Goal: Task Accomplishment & Management: Complete application form

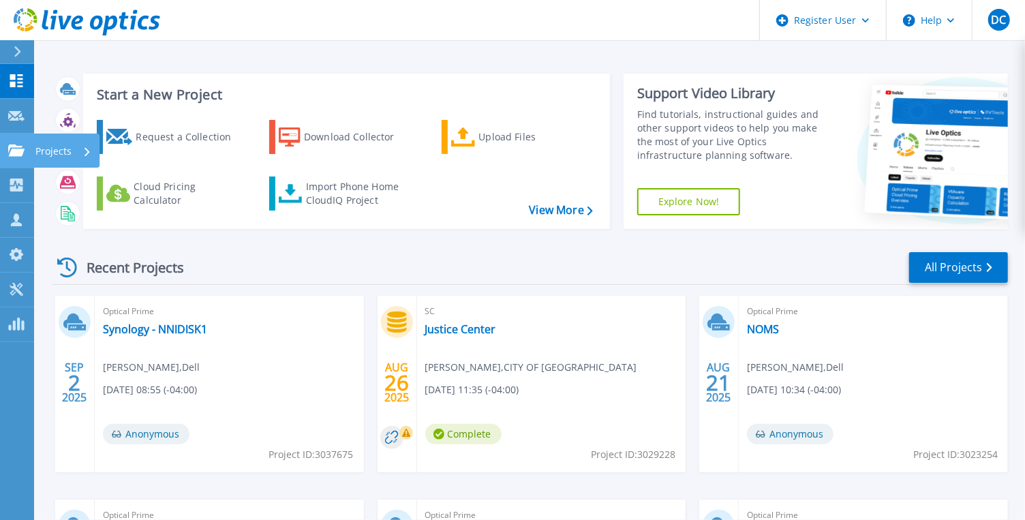
click at [23, 147] on icon at bounding box center [16, 151] width 16 height 12
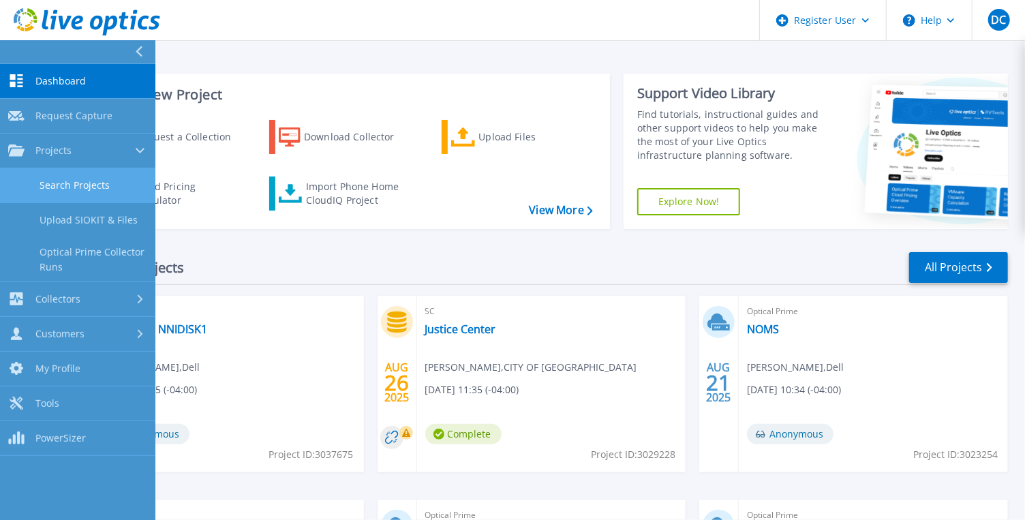
click at [70, 177] on link "Search Projects" at bounding box center [77, 185] width 155 height 35
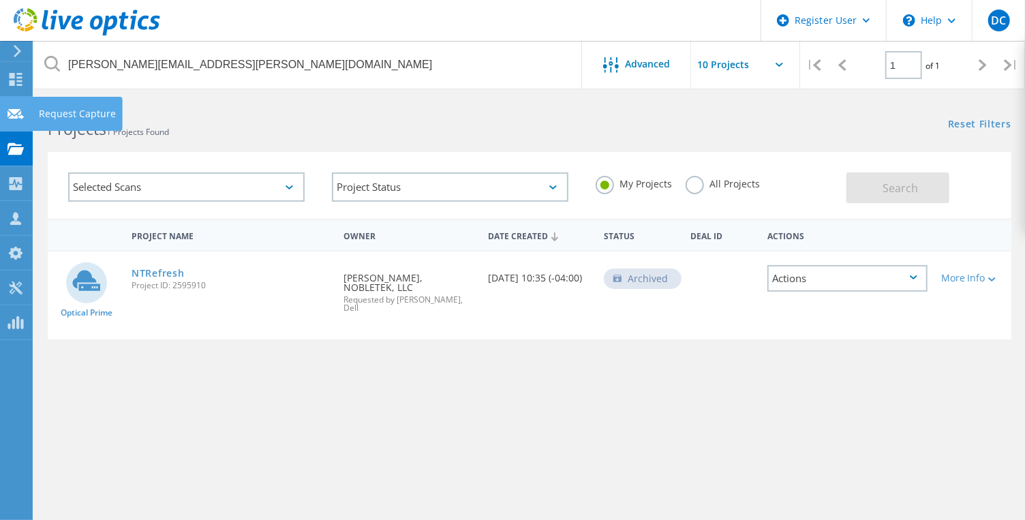
click at [16, 108] on icon at bounding box center [15, 114] width 16 height 13
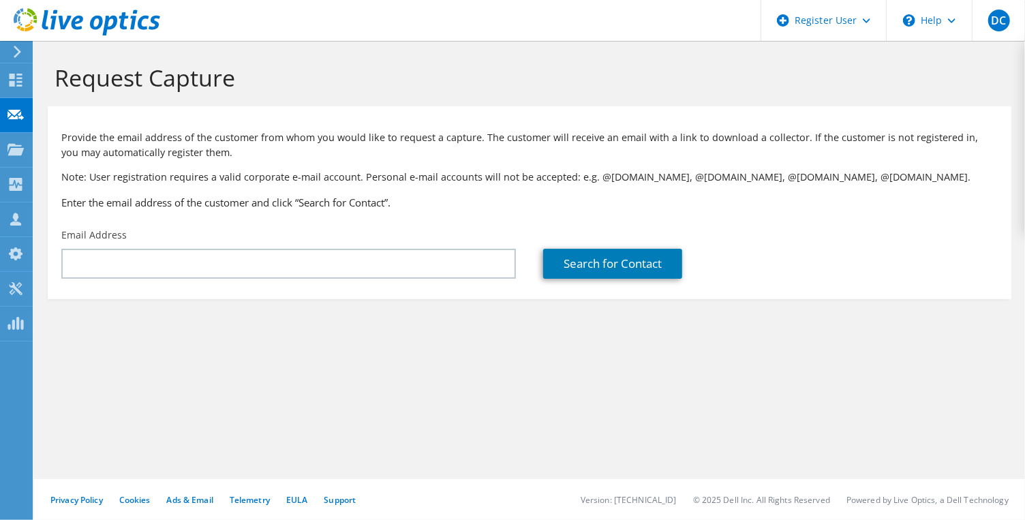
click at [233, 361] on section "Request Capture Provide the email address of the customer from whom you would l…" at bounding box center [529, 204] width 991 height 326
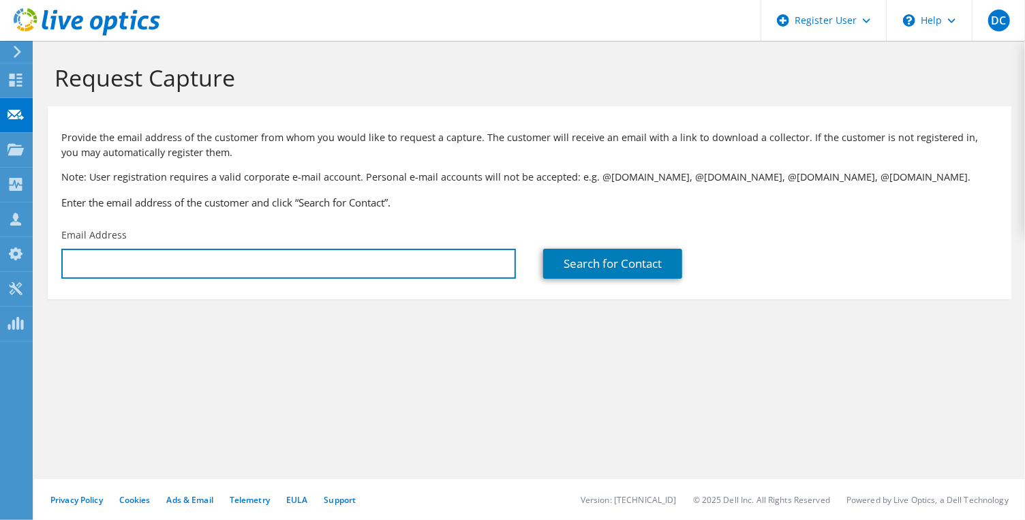
drag, startPoint x: 399, startPoint y: 256, endPoint x: 515, endPoint y: 271, distance: 117.6
click at [399, 256] on input "text" at bounding box center [288, 264] width 455 height 30
paste input "chuck.bateman@nobletek.com"
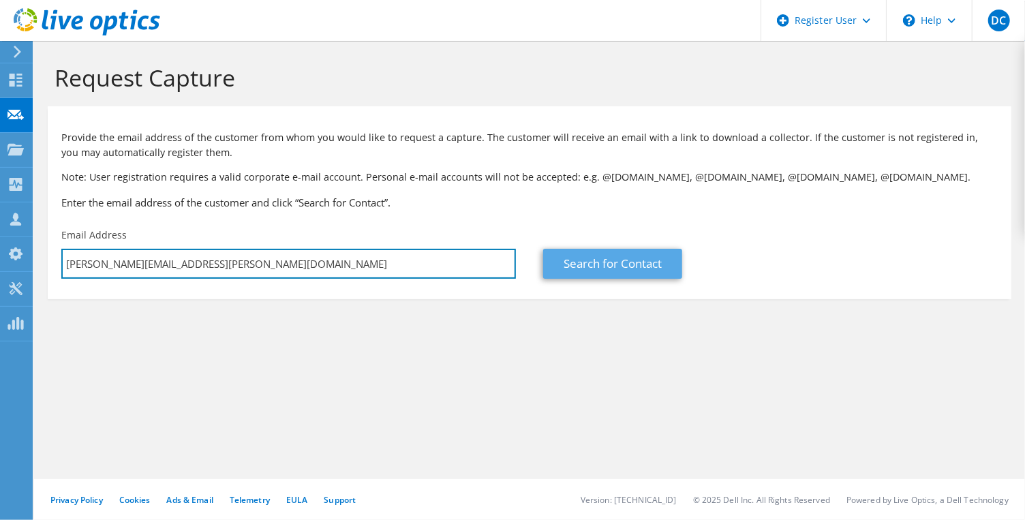
type input "chuck.bateman@nobletek.com"
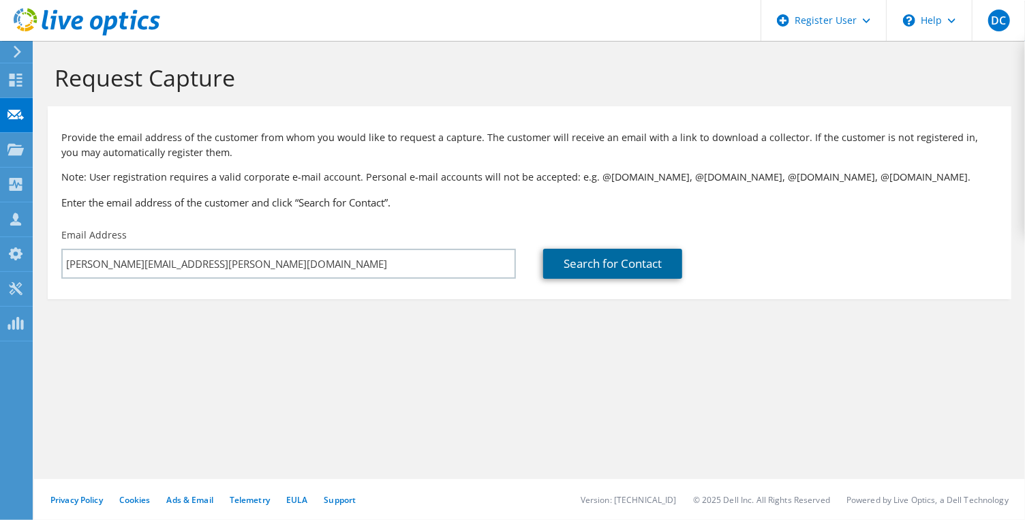
click at [583, 265] on link "Search for Contact" at bounding box center [612, 264] width 139 height 30
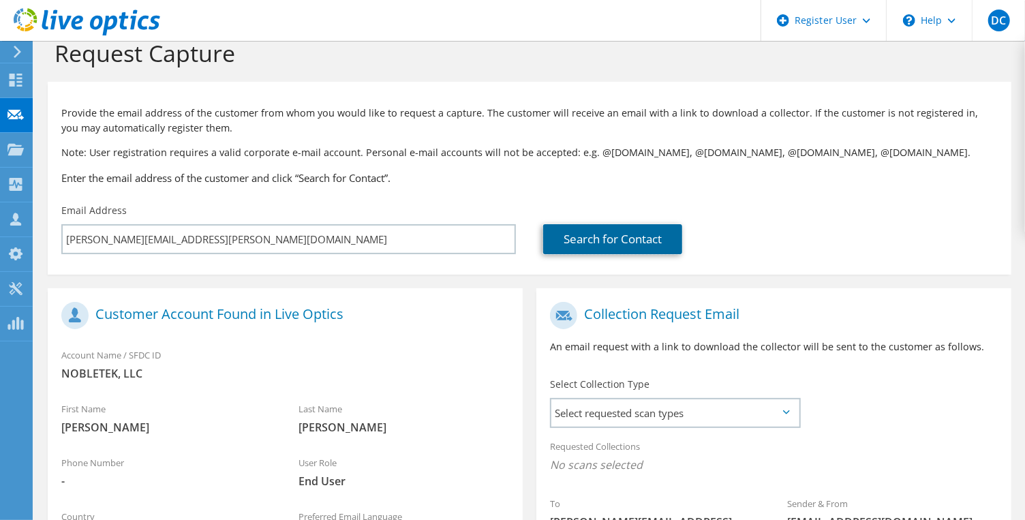
scroll to position [136, 0]
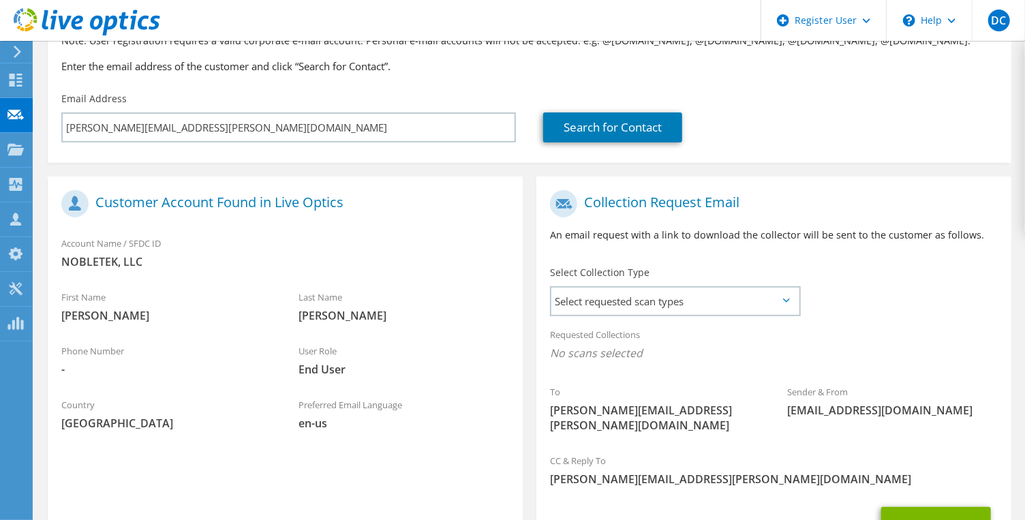
drag, startPoint x: 706, startPoint y: 273, endPoint x: 706, endPoint y: 283, distance: 9.5
click at [706, 275] on div "Select Collection Type Select requested scan types Server Virtualization Optica…" at bounding box center [675, 290] width 250 height 48
click at [697, 301] on span "Select requested scan types" at bounding box center [674, 301] width 247 height 27
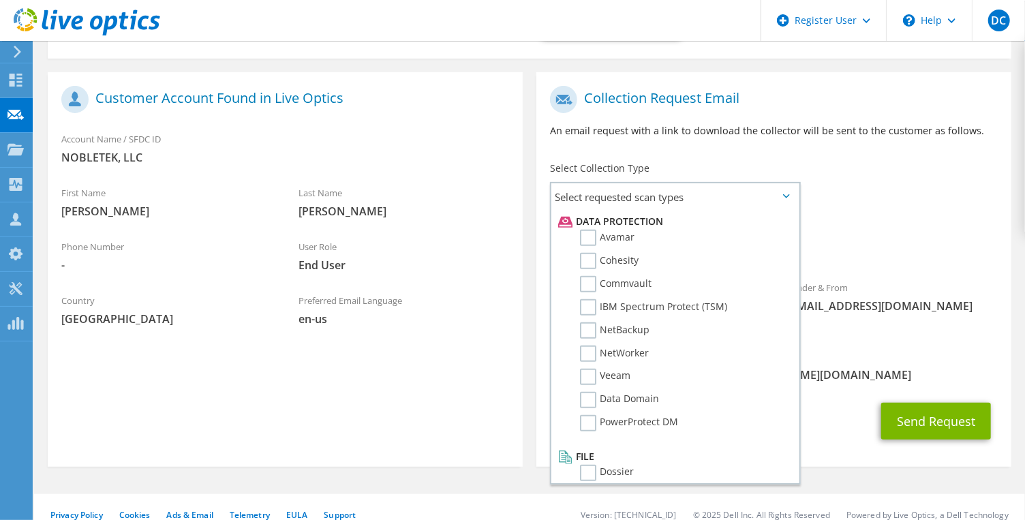
scroll to position [242, 0]
click at [598, 464] on label "Dossier" at bounding box center [607, 472] width 54 height 16
click at [0, 0] on input "Dossier" at bounding box center [0, 0] width 0 height 0
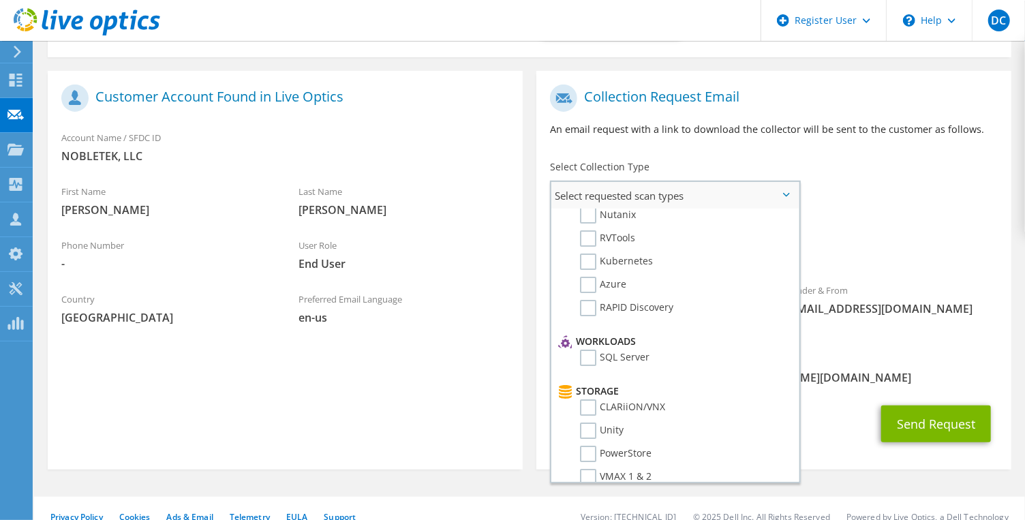
scroll to position [0, 0]
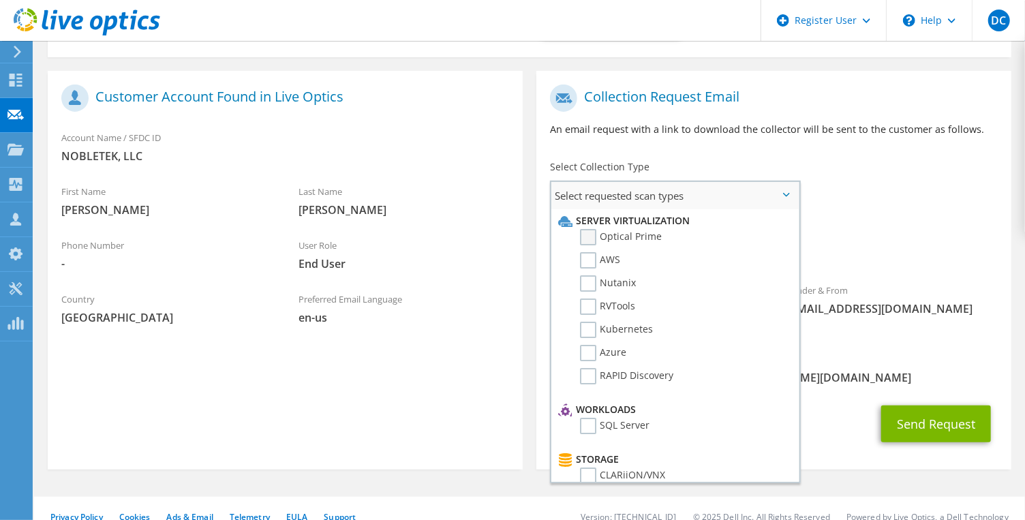
click at [587, 236] on label "Optical Prime" at bounding box center [621, 237] width 82 height 16
click at [0, 0] on input "Optical Prime" at bounding box center [0, 0] width 0 height 0
